Goal: Navigation & Orientation: Find specific page/section

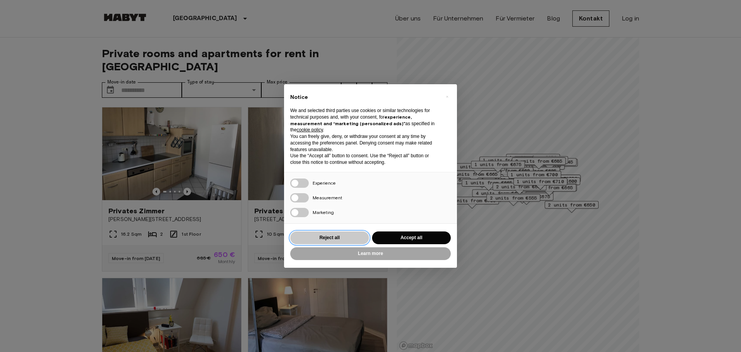
click at [351, 240] on button "Reject all" at bounding box center [329, 237] width 79 height 13
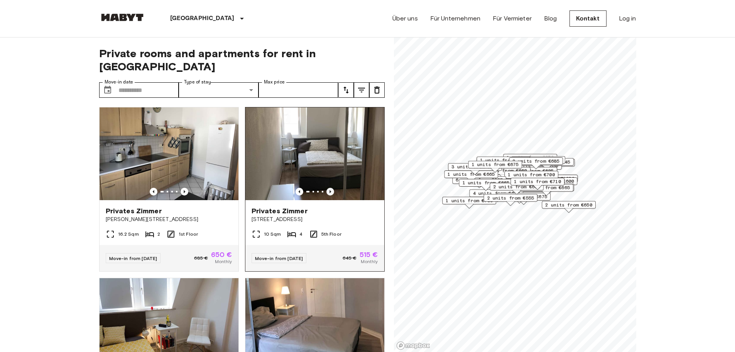
click at [328, 188] on icon "Previous image" at bounding box center [331, 192] width 8 height 8
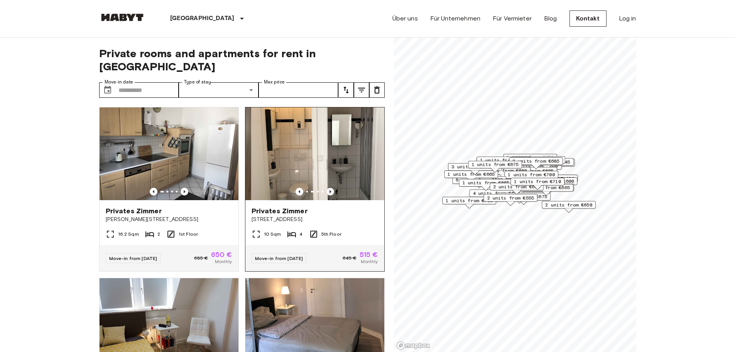
click at [328, 188] on icon "Previous image" at bounding box center [331, 192] width 8 height 8
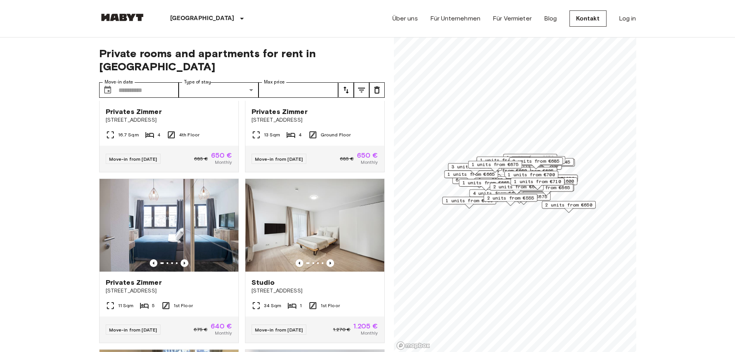
scroll to position [270, 0]
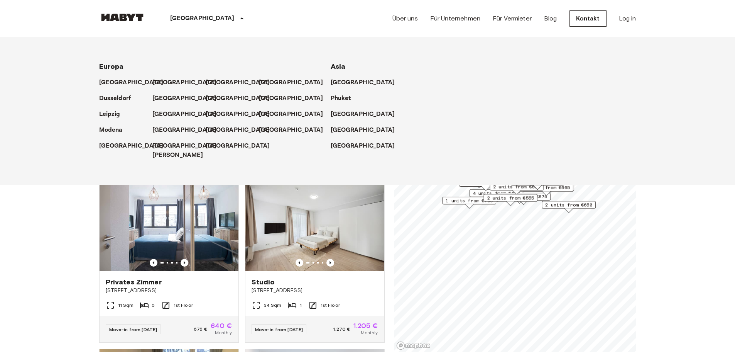
click at [237, 15] on icon at bounding box center [241, 18] width 9 height 9
click at [174, 133] on p "[GEOGRAPHIC_DATA]" at bounding box center [186, 129] width 64 height 9
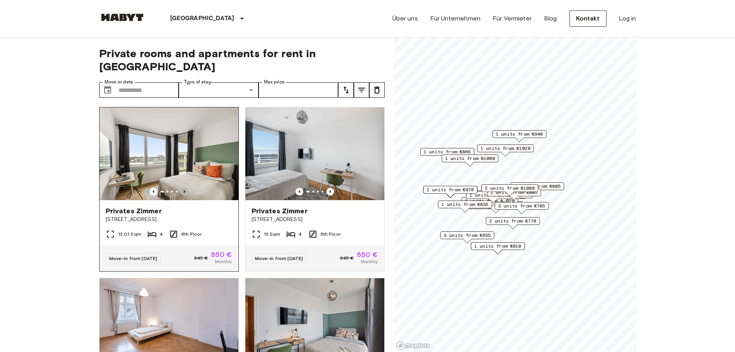
click at [182, 188] on icon "Previous image" at bounding box center [185, 192] width 8 height 8
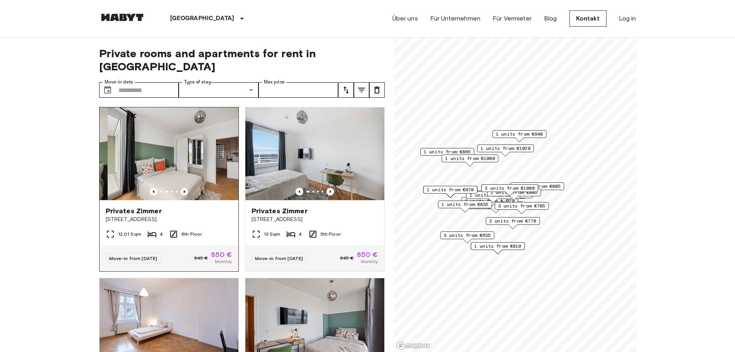
click at [182, 188] on icon "Previous image" at bounding box center [185, 192] width 8 height 8
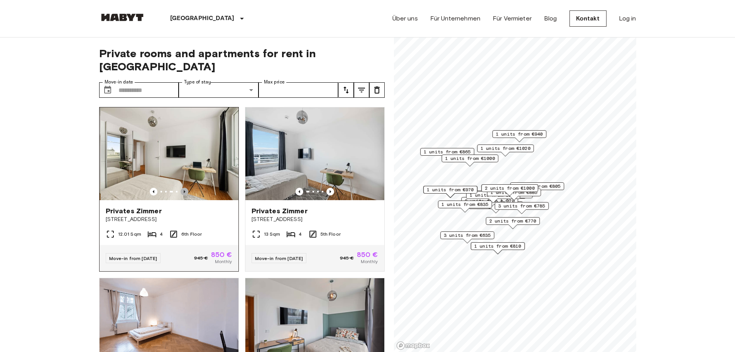
click at [182, 188] on icon "Previous image" at bounding box center [185, 192] width 8 height 8
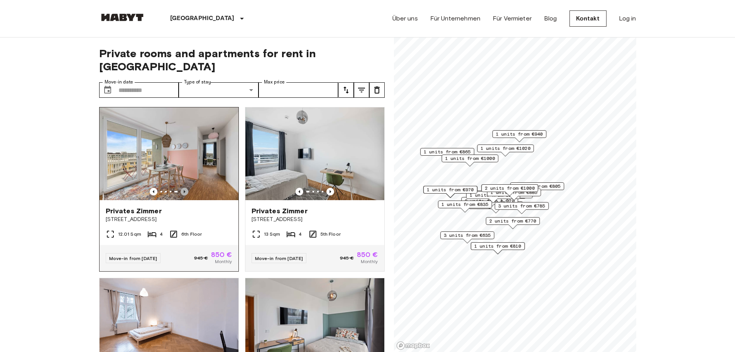
click at [182, 188] on icon "Previous image" at bounding box center [185, 192] width 8 height 8
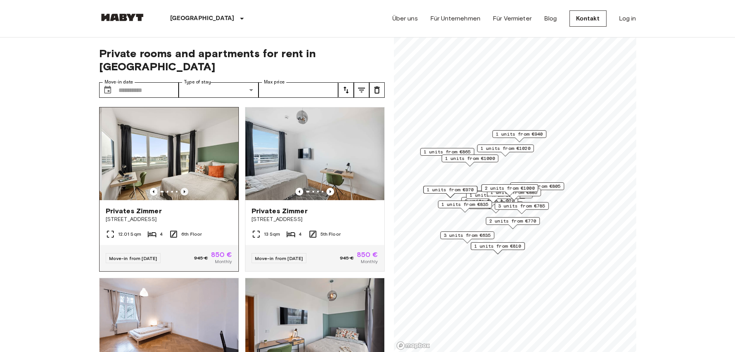
click at [182, 188] on icon "Previous image" at bounding box center [185, 192] width 8 height 8
